Goal: Task Accomplishment & Management: Use online tool/utility

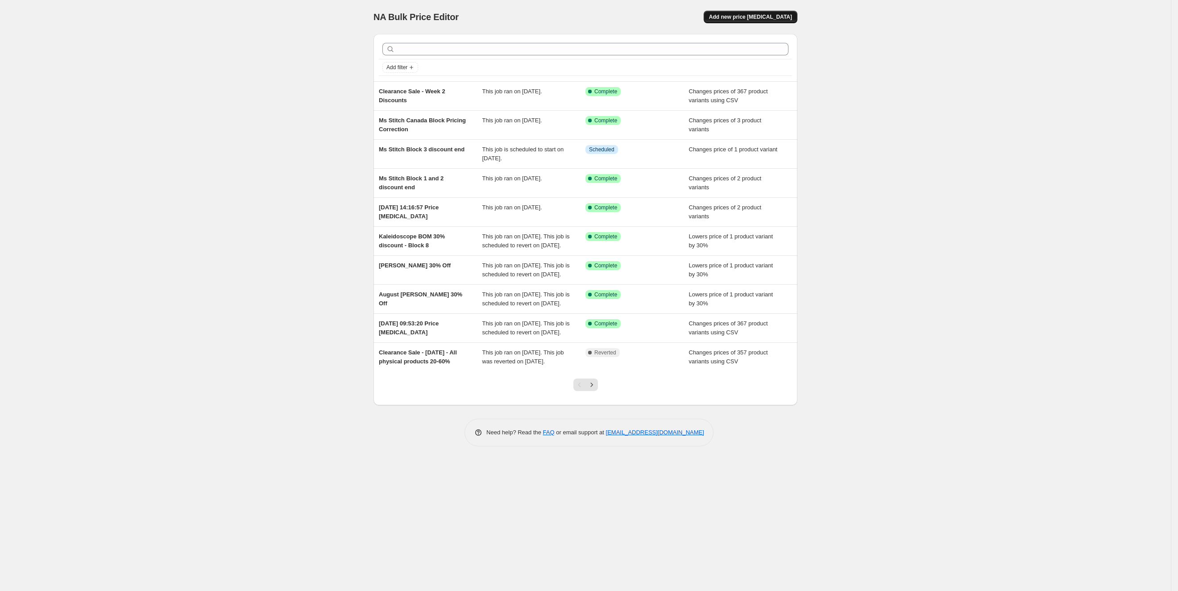
click at [755, 17] on span "Add new price [MEDICAL_DATA]" at bounding box center [750, 16] width 83 height 7
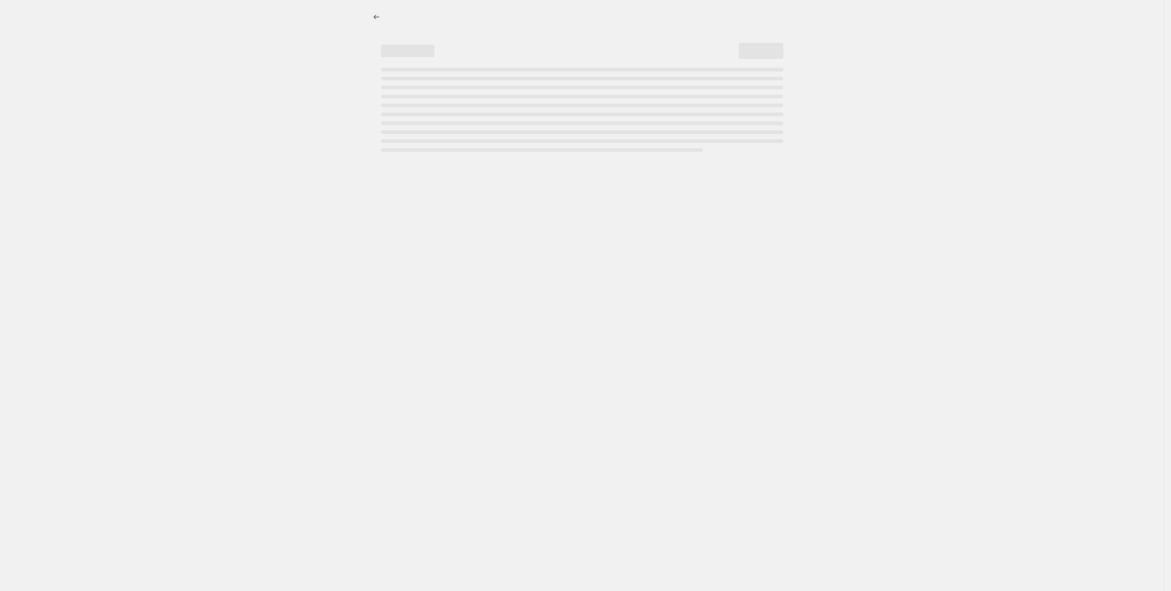
select select "percentage"
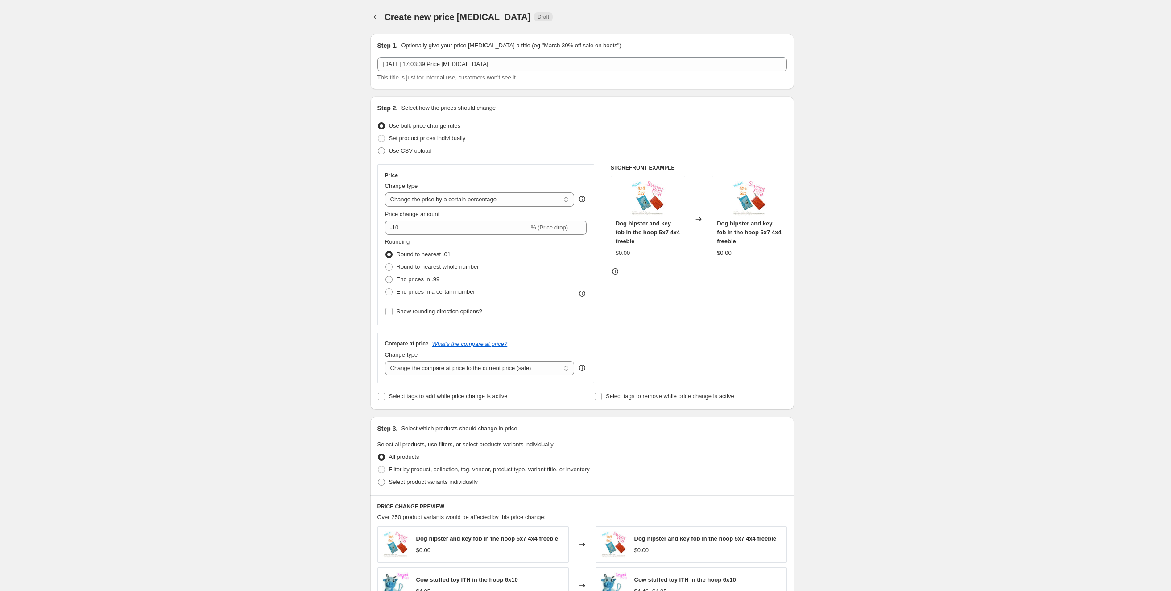
click at [504, 55] on div "Step 1. Optionally give your price [MEDICAL_DATA] a title (eg "March 30% off sa…" at bounding box center [581, 61] width 409 height 41
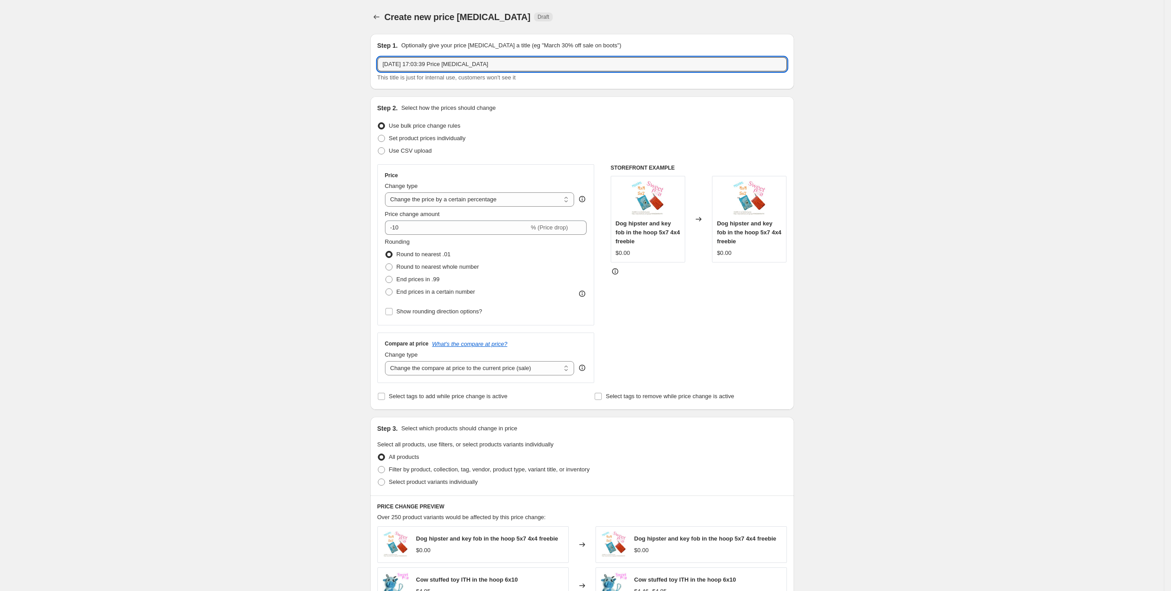
drag, startPoint x: 506, startPoint y: 63, endPoint x: 237, endPoint y: 54, distance: 269.1
click at [237, 54] on div "Create new price change job. This page is ready Create new price change job Dra…" at bounding box center [582, 472] width 1164 height 944
type input "Ms Stitch Blocks 4 and 5 discount"
click at [443, 232] on input "-10" at bounding box center [457, 227] width 144 height 14
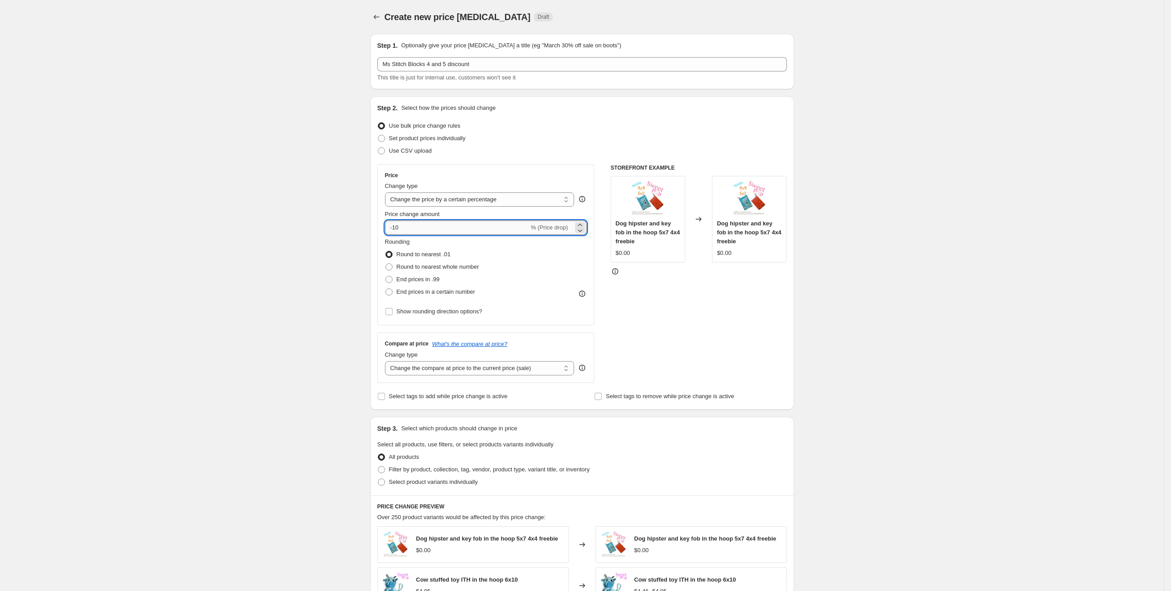
type input "-1"
type input "-30"
click at [206, 245] on div "Create new price change job. This page is ready Create new price change job Dra…" at bounding box center [582, 472] width 1164 height 944
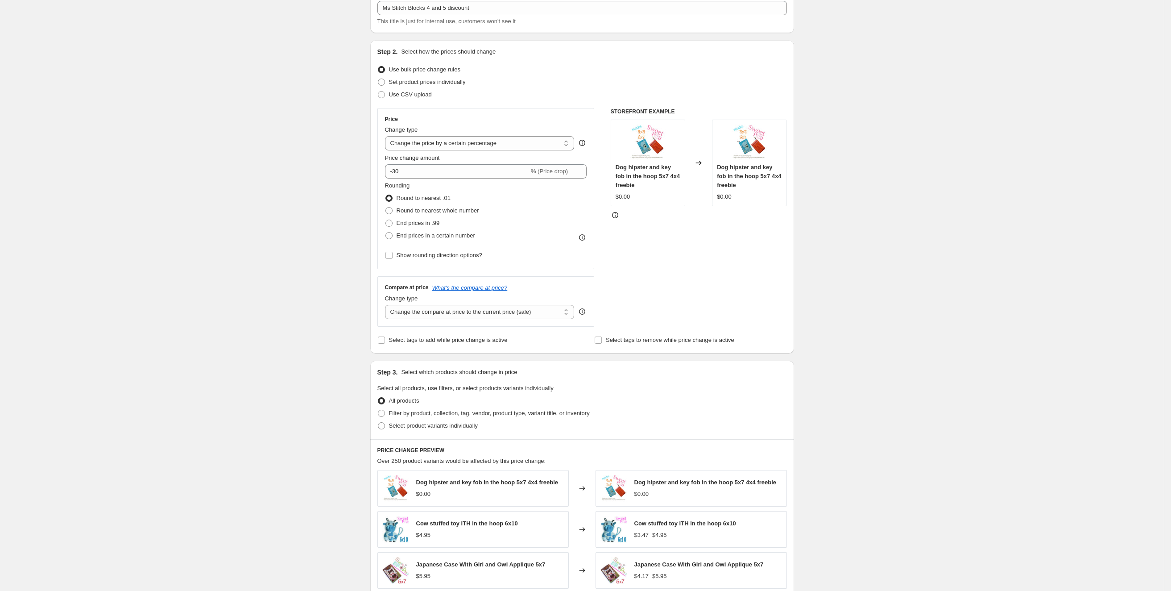
scroll to position [201, 0]
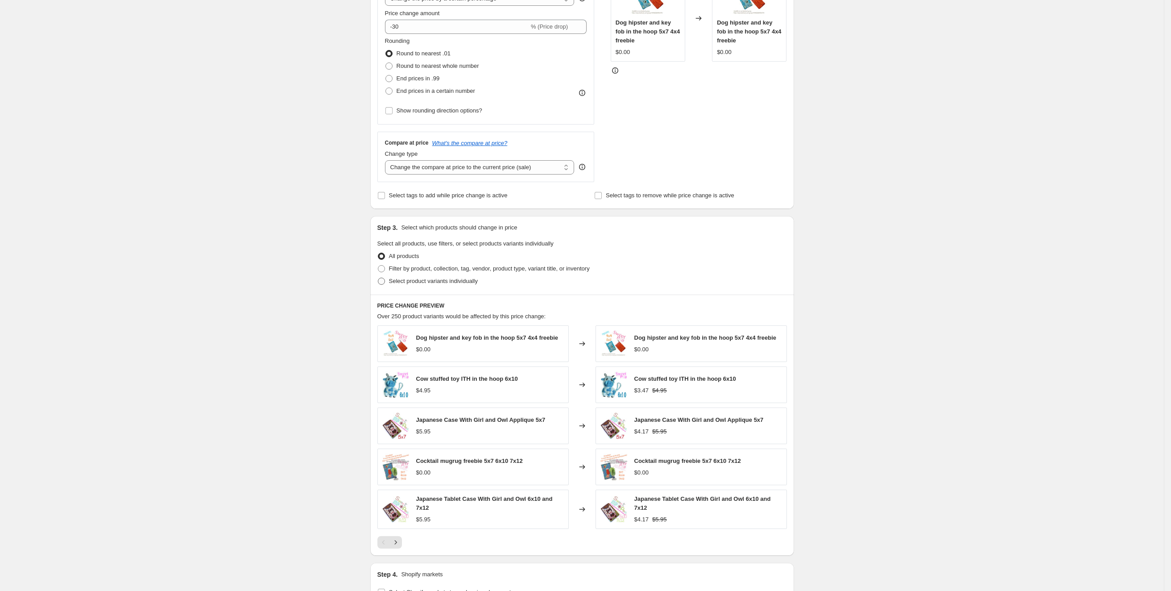
click at [447, 284] on span "Select product variants individually" at bounding box center [433, 280] width 89 height 7
click at [378, 278] on input "Select product variants individually" at bounding box center [378, 277] width 0 height 0
radio input "true"
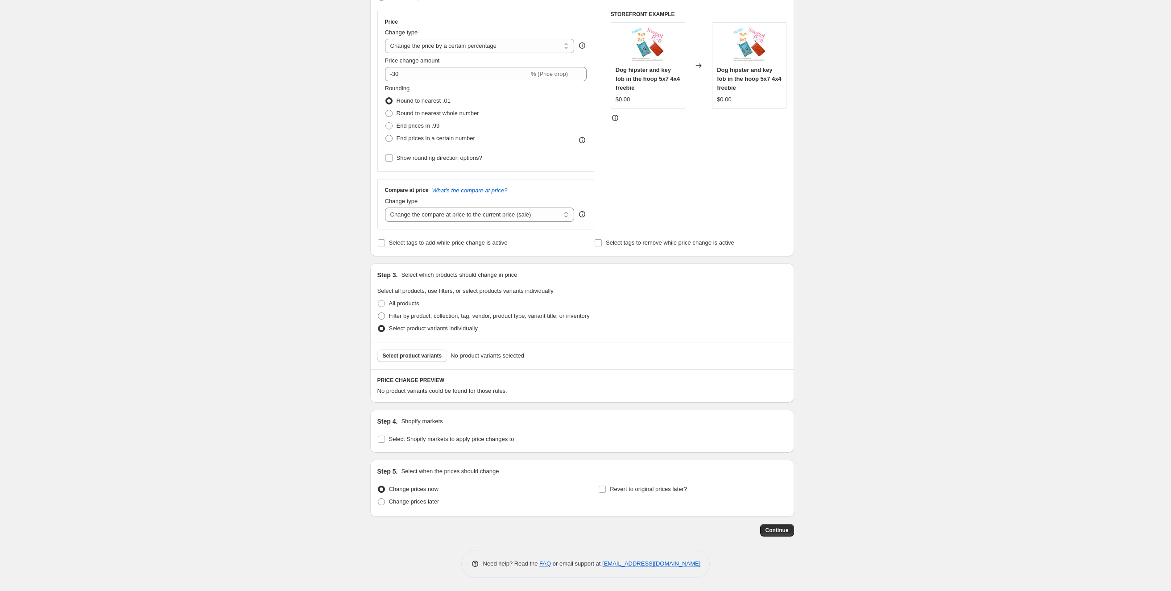
scroll to position [154, 0]
click at [407, 349] on button "Select product variants" at bounding box center [412, 355] width 70 height 12
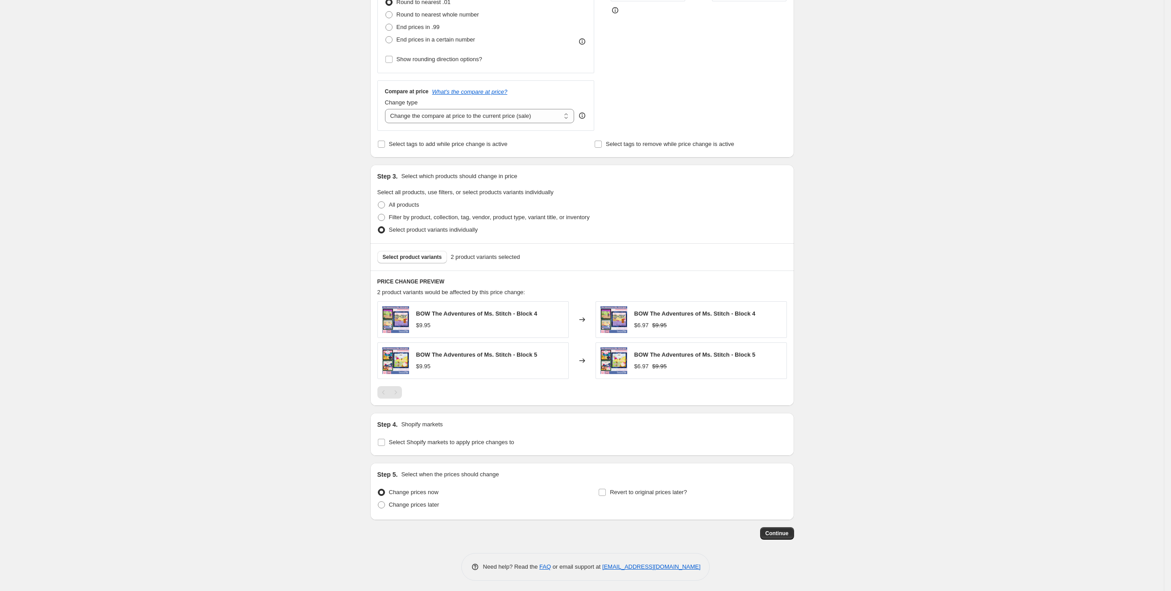
scroll to position [257, 0]
click at [426, 435] on span "Select Shopify markets to apply price changes to" at bounding box center [451, 438] width 125 height 7
click at [385, 435] on input "Select Shopify markets to apply price changes to" at bounding box center [381, 438] width 7 height 7
checkbox input "true"
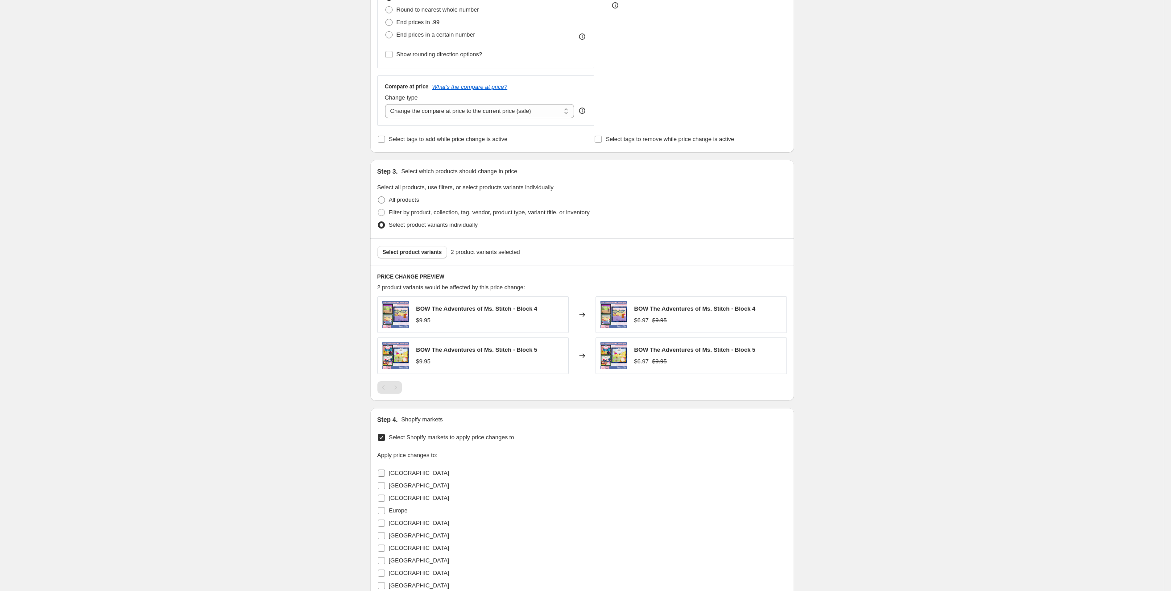
click at [408, 472] on span "Australia" at bounding box center [419, 472] width 60 height 7
click at [385, 472] on input "Australia" at bounding box center [381, 472] width 7 height 7
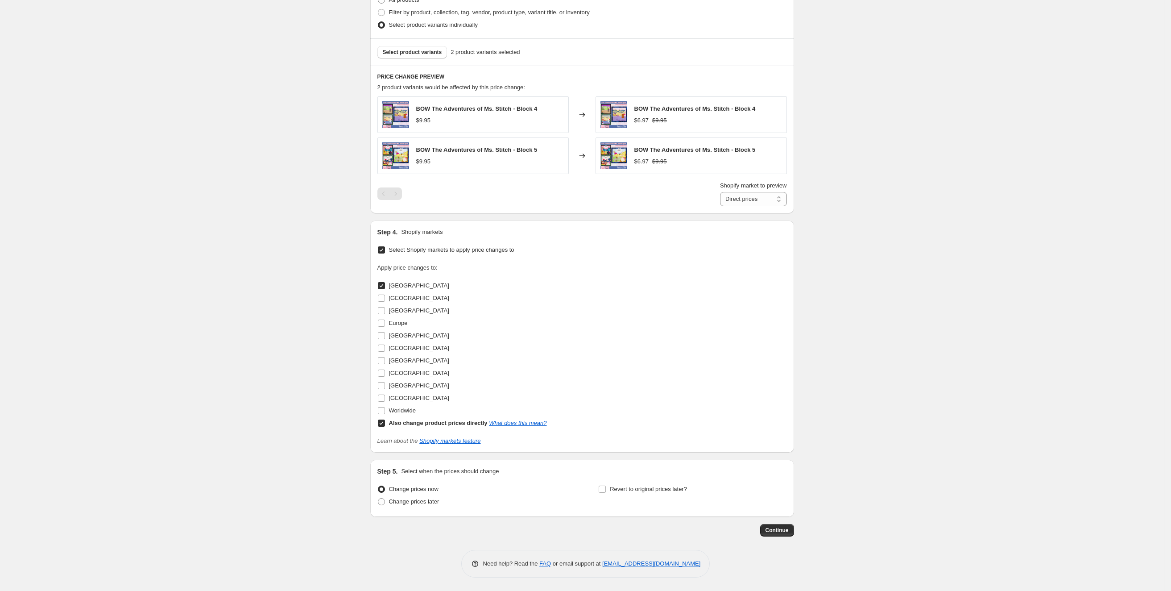
click at [403, 289] on span "Australia" at bounding box center [419, 285] width 60 height 7
click at [385, 289] on input "Australia" at bounding box center [381, 285] width 7 height 7
checkbox input "false"
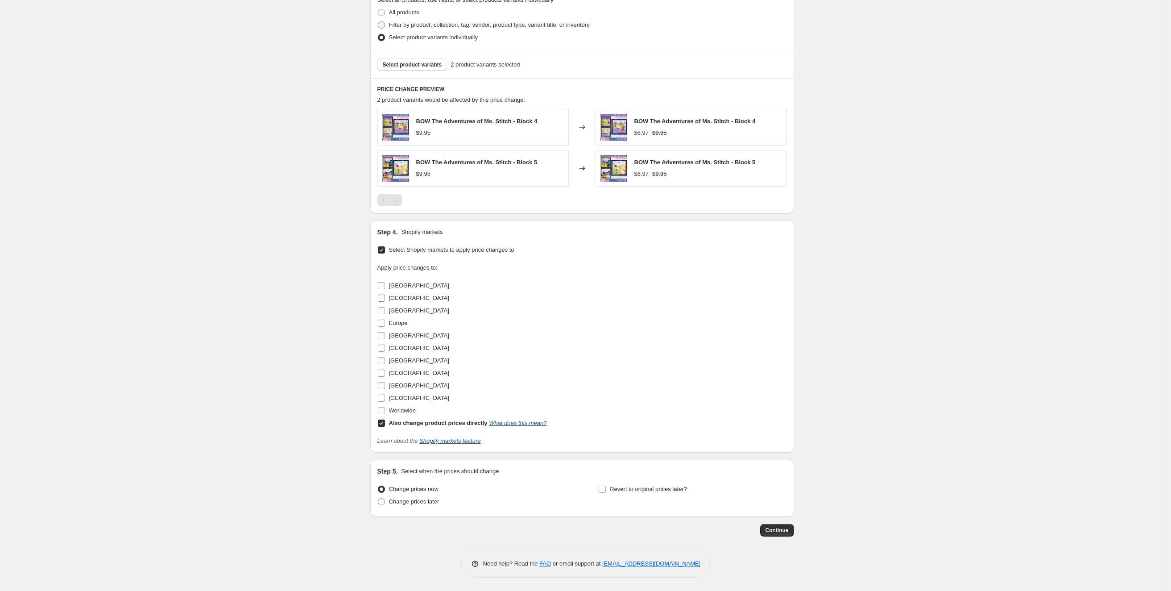
click at [401, 301] on span "Canada" at bounding box center [419, 297] width 60 height 7
click at [385, 301] on input "Canada" at bounding box center [381, 297] width 7 height 7
checkbox input "true"
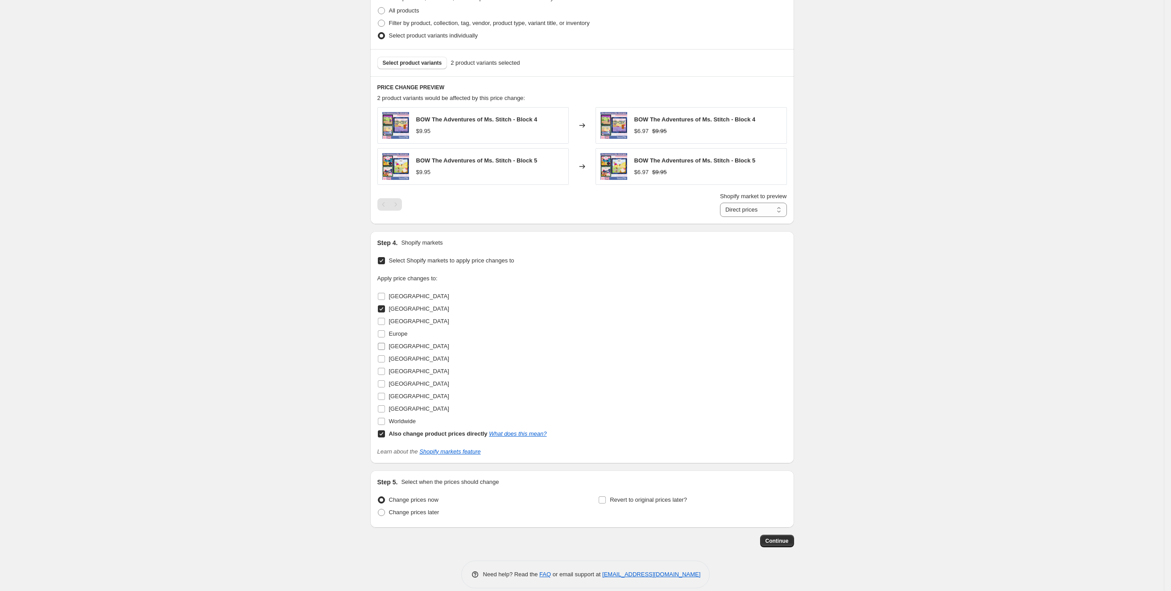
click at [419, 347] on span "New Zealand" at bounding box center [419, 346] width 60 height 7
click at [385, 347] on input "New Zealand" at bounding box center [381, 346] width 7 height 7
checkbox input "true"
click at [417, 393] on span "United Kingdom" at bounding box center [419, 396] width 60 height 7
click at [385, 393] on input "United Kingdom" at bounding box center [381, 396] width 7 height 7
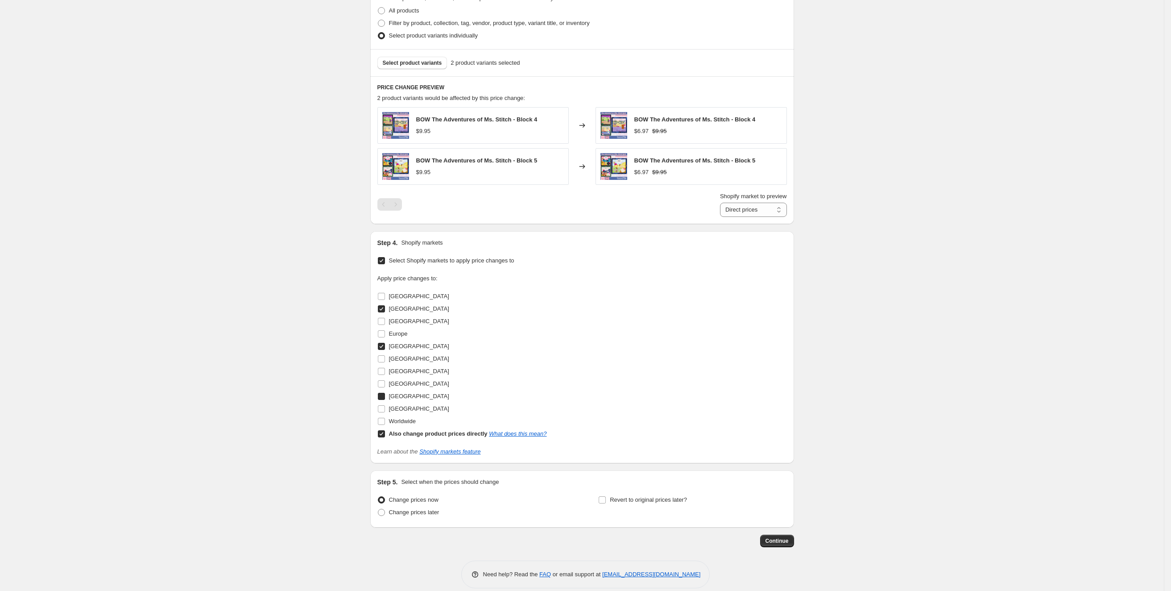
checkbox input "true"
click at [414, 411] on span "United States" at bounding box center [419, 408] width 60 height 7
click at [385, 411] on input "United States" at bounding box center [381, 408] width 7 height 7
checkbox input "true"
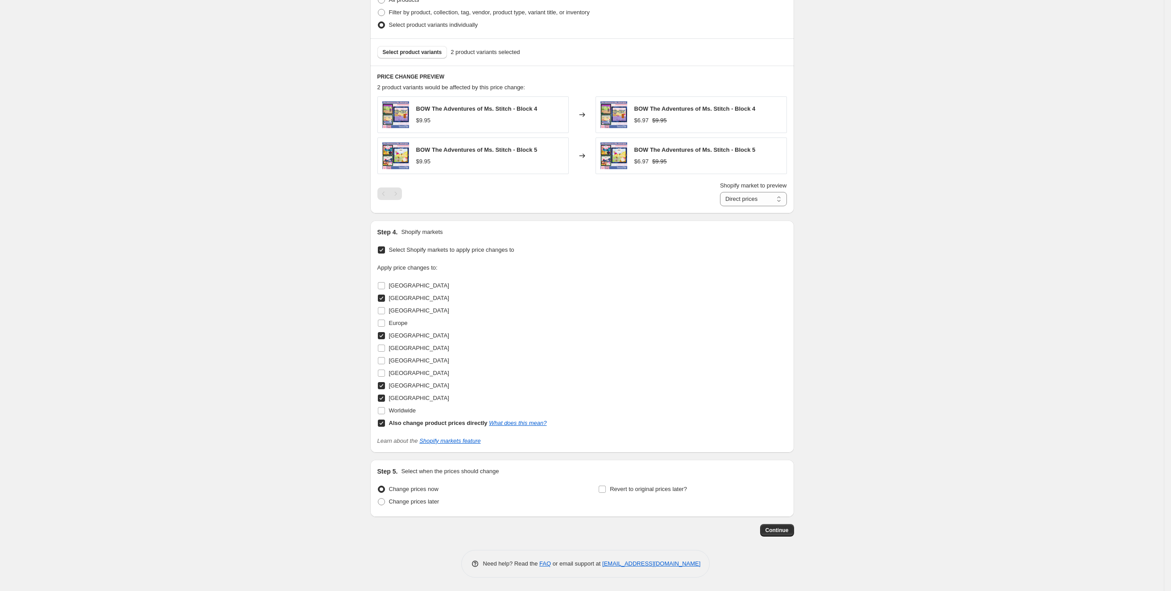
click at [613, 480] on div "Step 5. Select when the prices should change Change prices now Change prices la…" at bounding box center [581, 488] width 409 height 43
click at [617, 488] on span "Revert to original prices later?" at bounding box center [648, 488] width 77 height 7
click at [606, 488] on input "Revert to original prices later?" at bounding box center [602, 488] width 7 height 7
checkbox input "true"
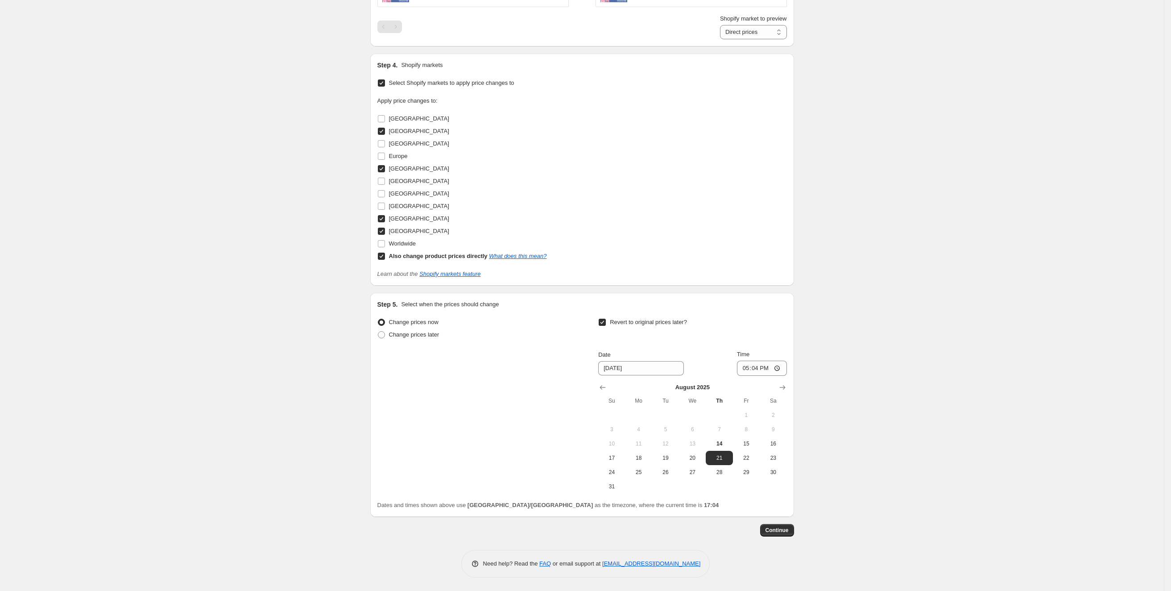
scroll to position [625, 0]
click at [672, 467] on button "26" at bounding box center [665, 472] width 27 height 14
type input "8/26/2025"
click at [751, 366] on input "17:04" at bounding box center [762, 367] width 50 height 15
type input "09:00"
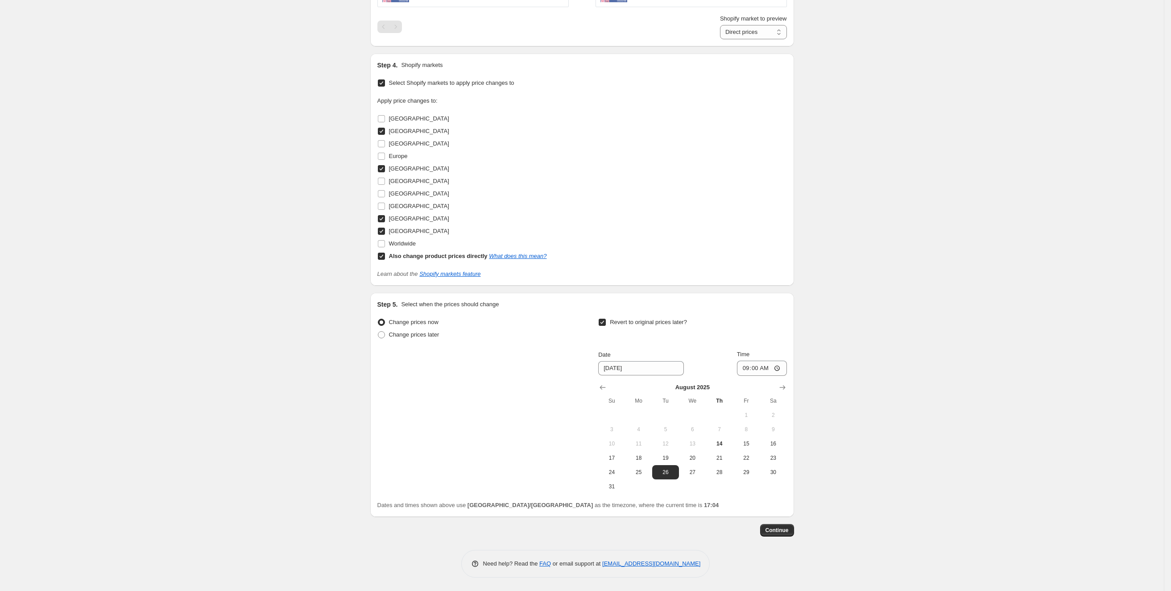
click at [780, 527] on span "Continue" at bounding box center [776, 529] width 23 height 7
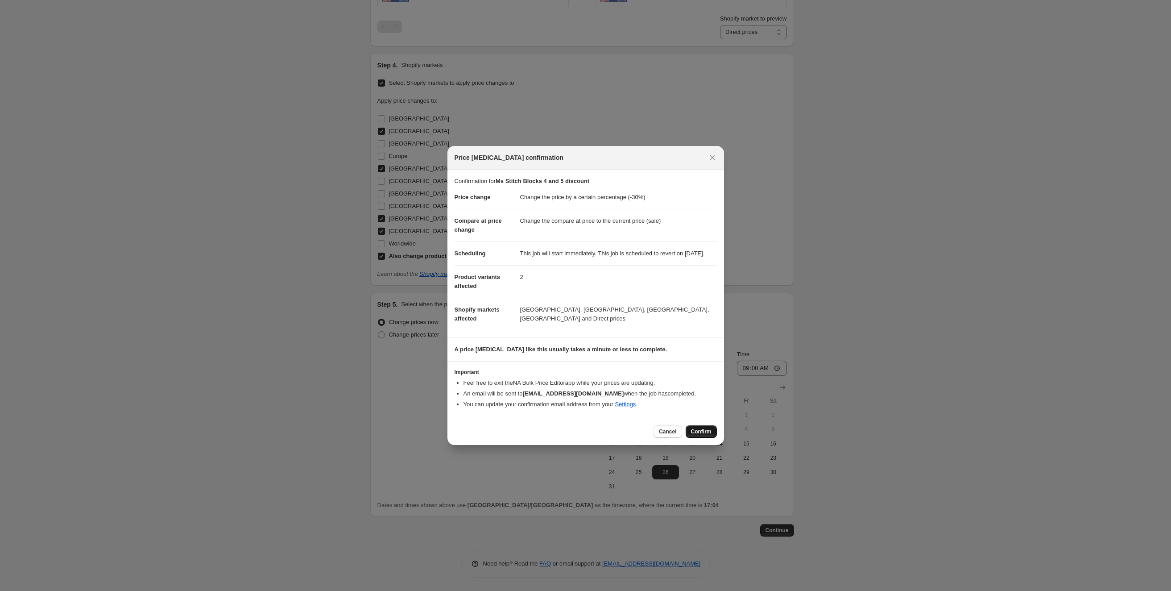
click at [704, 435] on span "Confirm" at bounding box center [701, 431] width 21 height 7
